Goal: Information Seeking & Learning: Learn about a topic

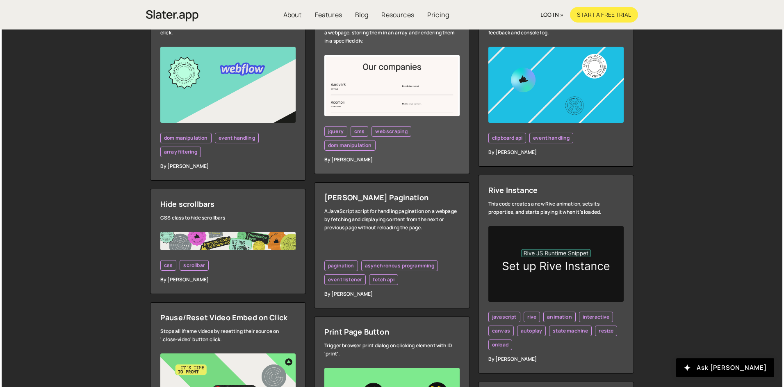
scroll to position [369, 0]
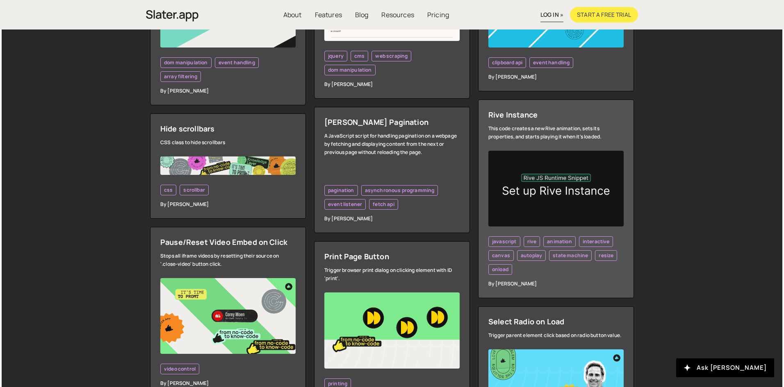
click at [607, 223] on img at bounding box center [555, 189] width 135 height 76
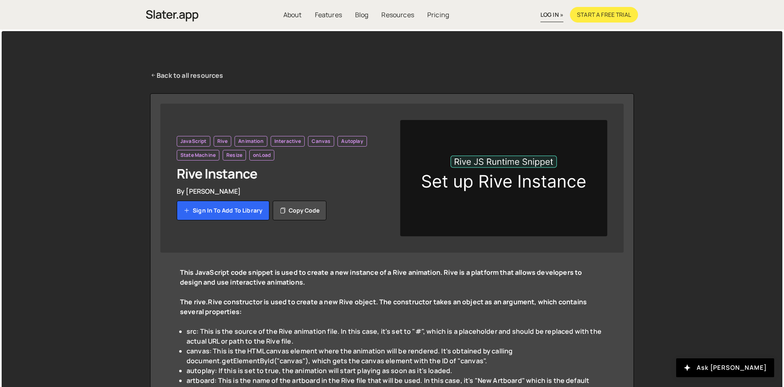
click at [187, 74] on link "Back to all resources" at bounding box center [186, 75] width 73 height 10
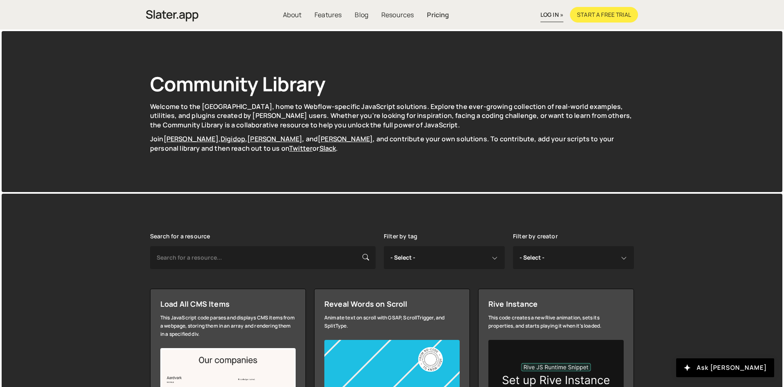
click at [439, 14] on link "Pricing" at bounding box center [437, 15] width 35 height 16
